Goal: Transaction & Acquisition: Purchase product/service

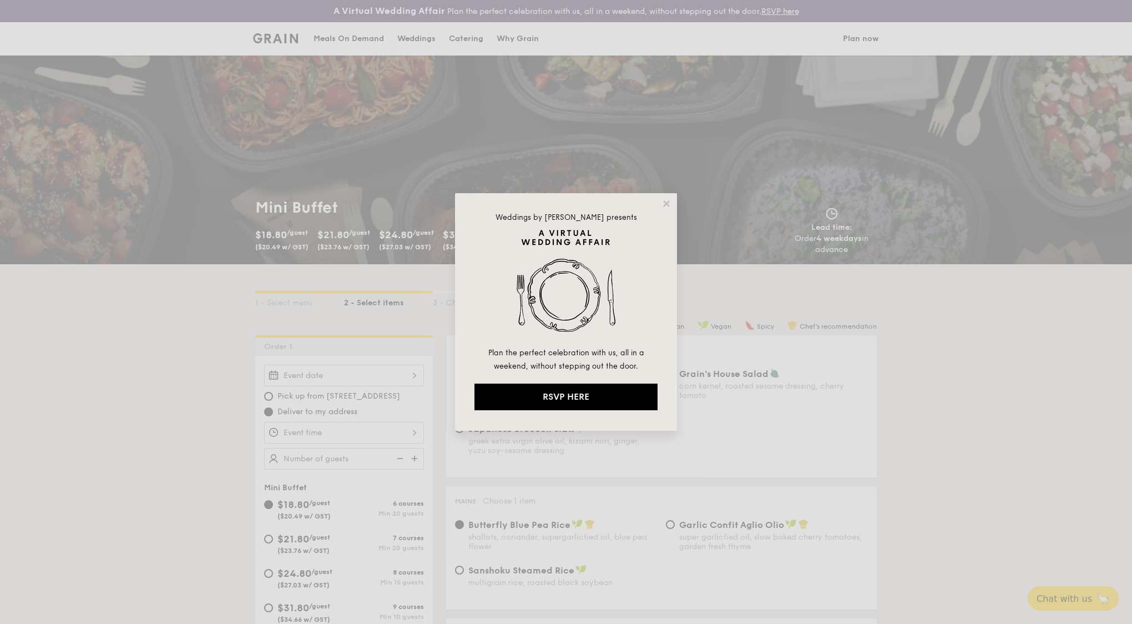
click at [755, 402] on div "Weddings by [PERSON_NAME] presents Plan the perfect celebration with us, all in…" at bounding box center [566, 312] width 1132 height 624
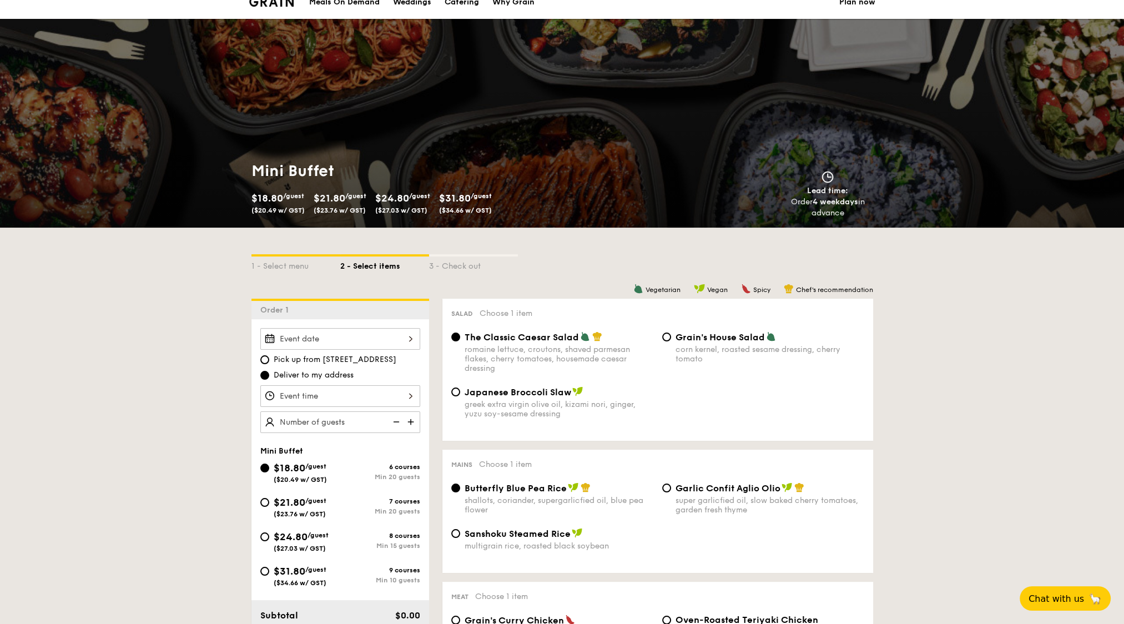
scroll to position [111, 0]
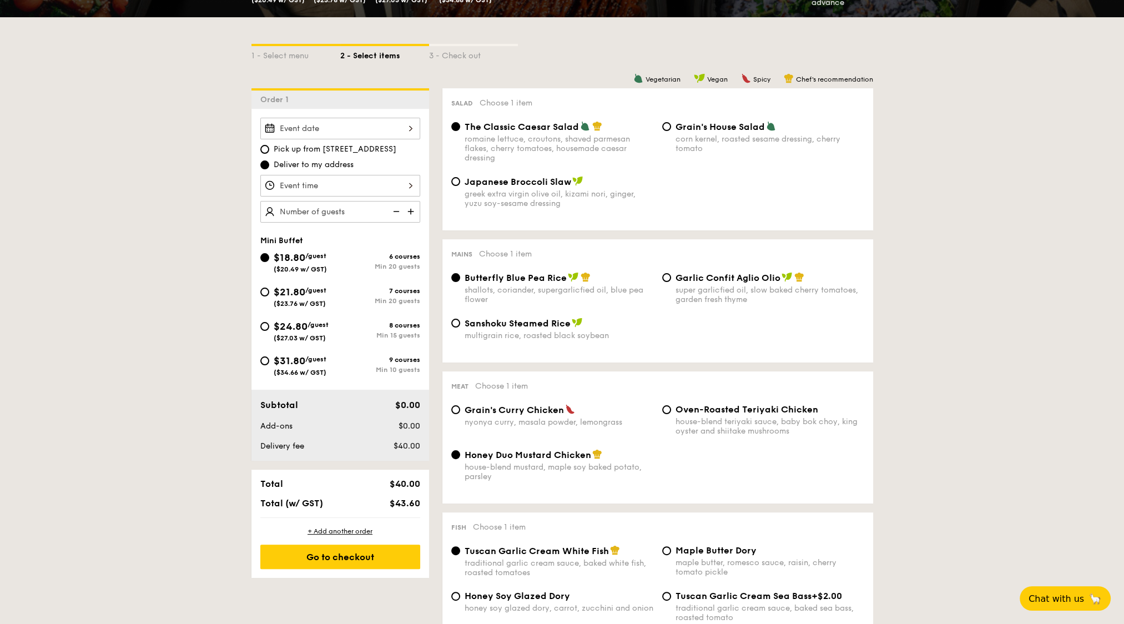
scroll to position [222, 0]
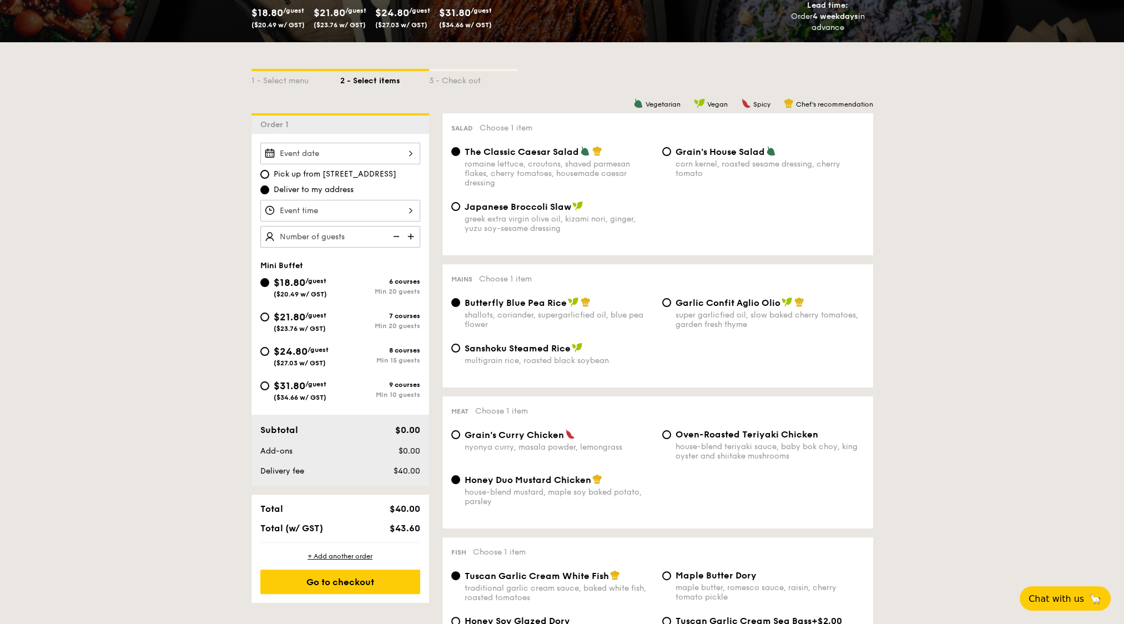
click at [552, 150] on span "The Classic Caesar Salad" at bounding box center [521, 152] width 114 height 11
click at [460, 150] on input "The Classic Caesar Salad romaine lettuce, croutons, shaved parmesan flakes, che…" at bounding box center [455, 151] width 9 height 9
click at [551, 150] on span "The Classic Caesar Salad" at bounding box center [521, 152] width 114 height 11
click at [460, 150] on input "The Classic Caesar Salad romaine lettuce, croutons, shaved parmesan flakes, che…" at bounding box center [455, 151] width 9 height 9
drag, startPoint x: 622, startPoint y: 150, endPoint x: 457, endPoint y: 154, distance: 164.3
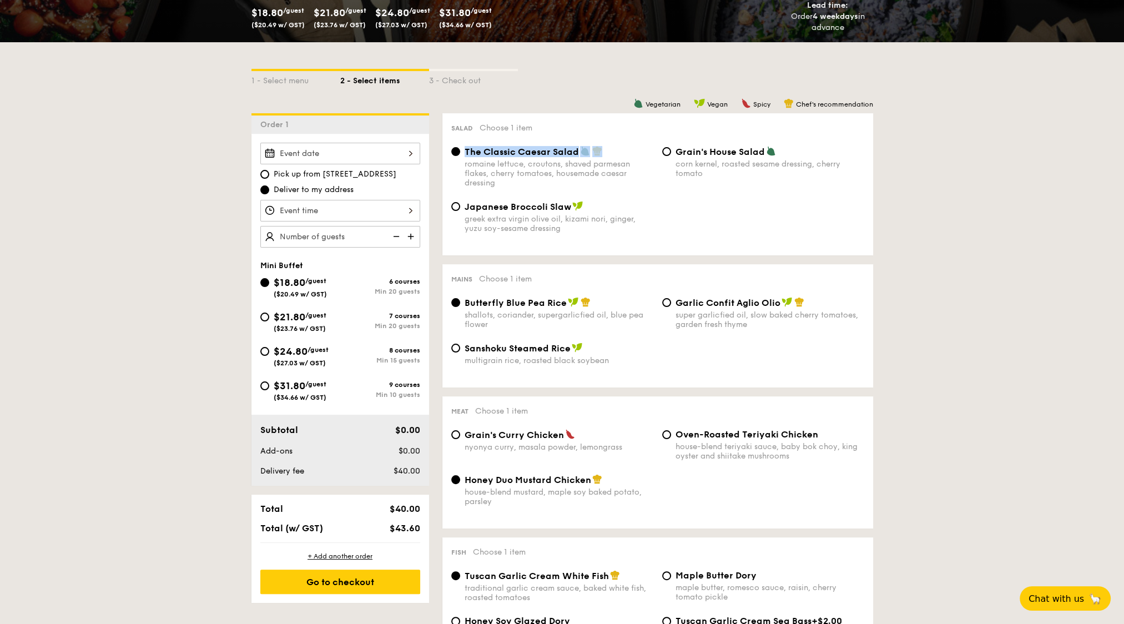
click at [457, 177] on label "The Classic Caesar Salad romaine lettuce, croutons, shaved parmesan flakes, che…" at bounding box center [552, 182] width 202 height 11
copy label "The Classic Caesar Salad"
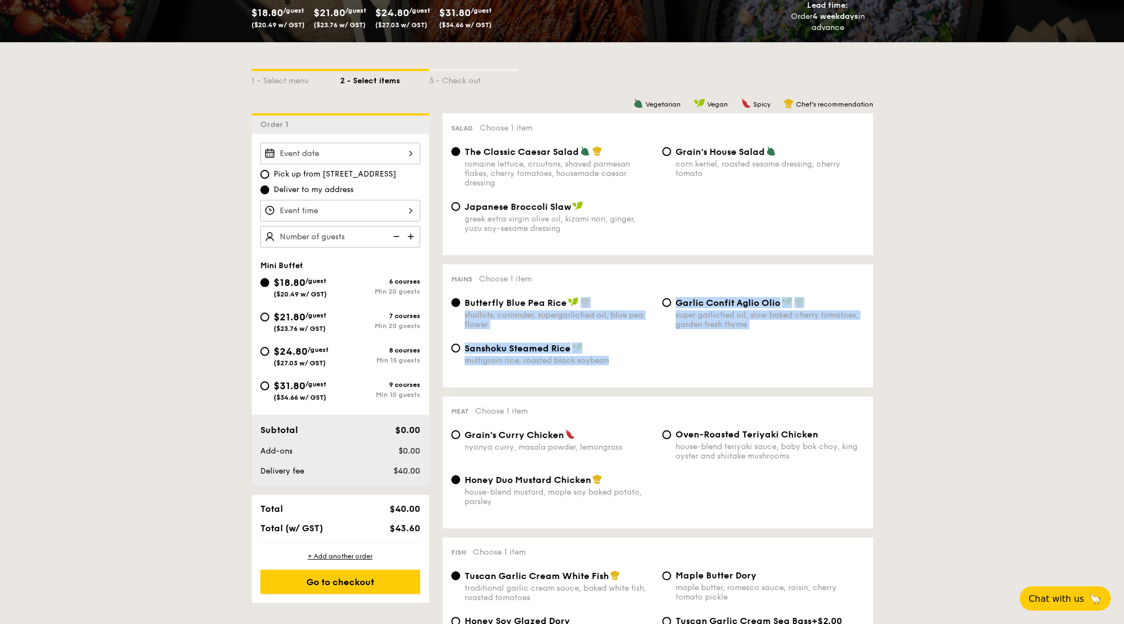
drag, startPoint x: 610, startPoint y: 303, endPoint x: 829, endPoint y: 380, distance: 231.7
click at [829, 378] on div "Butterfly Blue Pea Rice shallots, coriander, supergarlicfied oil, blue pea flow…" at bounding box center [657, 338] width 413 height 82
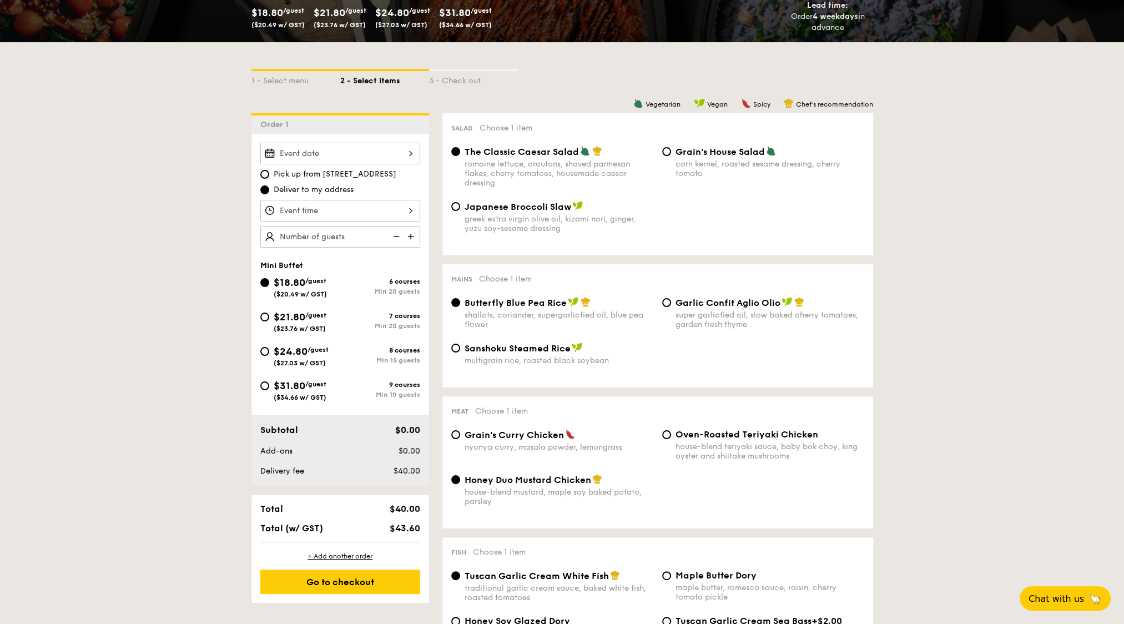
drag, startPoint x: 829, startPoint y: 380, endPoint x: 943, endPoint y: 377, distance: 114.9
drag, startPoint x: 627, startPoint y: 296, endPoint x: 564, endPoint y: 305, distance: 63.3
click at [564, 305] on div "Mains Choose 1 item Butterfly Blue Pea Rice shallots, coriander, supergarlicfie…" at bounding box center [657, 325] width 431 height 123
copy label "Butterfly Blue Pea Rice"
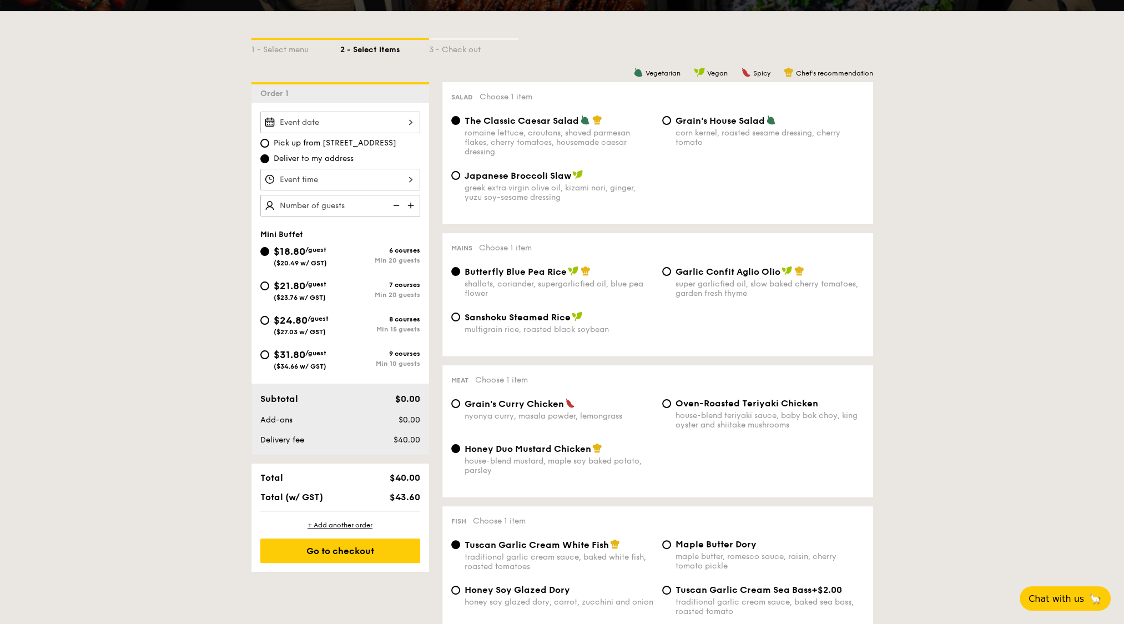
scroll to position [444, 0]
